Goal: Manage account settings

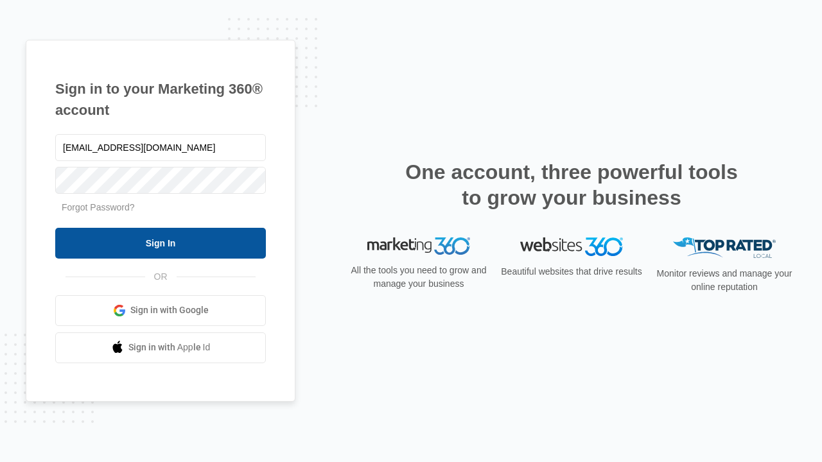
click at [160, 243] on input "Sign In" at bounding box center [160, 243] width 211 height 31
